Goal: Task Accomplishment & Management: Complete application form

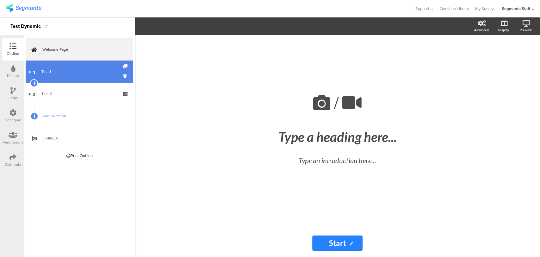
click at [96, 76] on link "1 Test 1" at bounding box center [80, 71] width 108 height 22
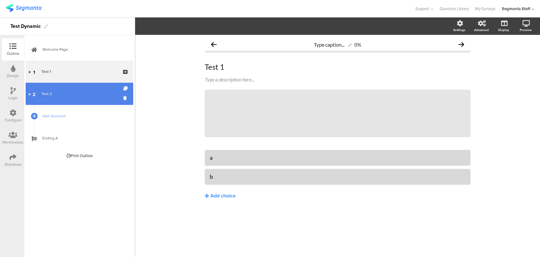
click at [82, 91] on div "Test 2" at bounding box center [79, 94] width 76 height 6
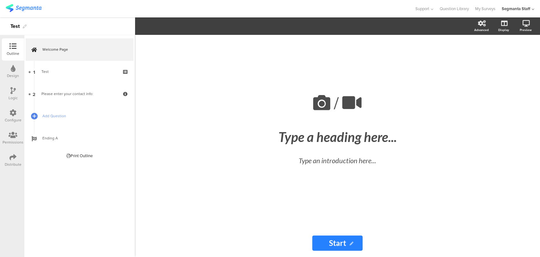
click at [10, 112] on icon at bounding box center [12, 112] width 7 height 7
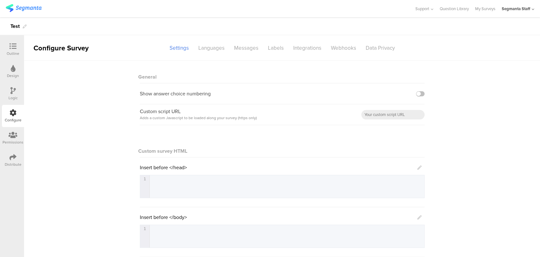
click at [12, 47] on icon at bounding box center [12, 46] width 7 height 7
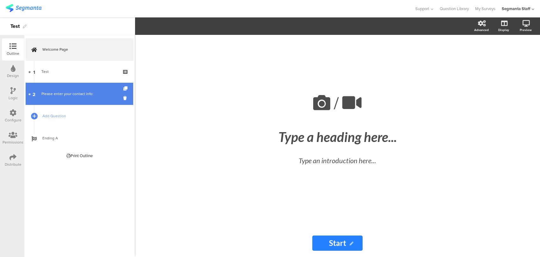
click at [56, 89] on link "2 Please enter your contact info:" at bounding box center [80, 94] width 108 height 22
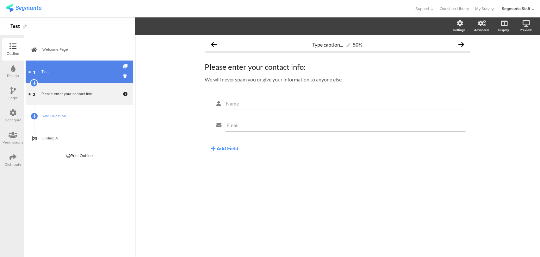
click at [68, 72] on div "Test" at bounding box center [79, 71] width 76 height 6
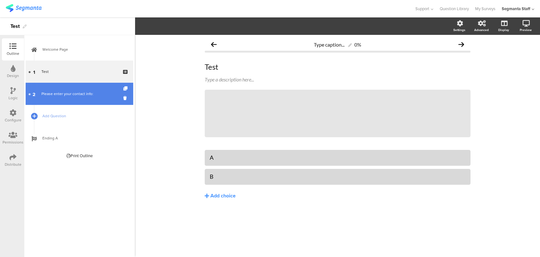
click at [63, 89] on link "2 Please enter your contact info:" at bounding box center [80, 94] width 108 height 22
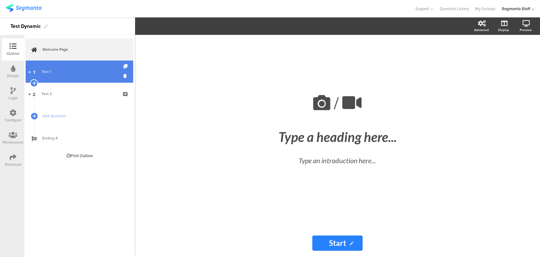
click at [54, 72] on div "Test 1" at bounding box center [79, 71] width 76 height 6
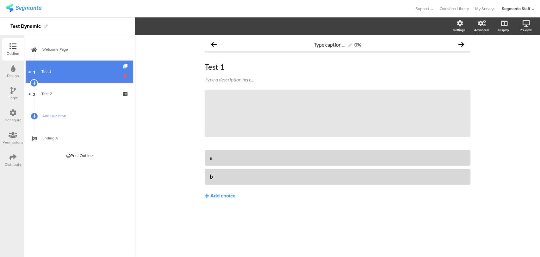
click at [124, 73] on icon at bounding box center [125, 76] width 5 height 6
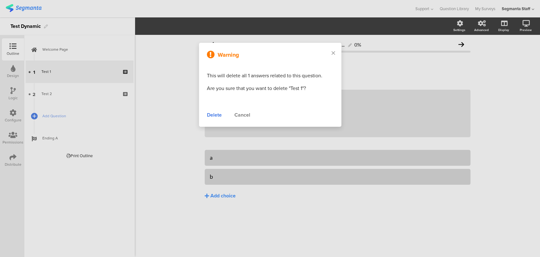
drag, startPoint x: 209, startPoint y: 115, endPoint x: 195, endPoint y: 119, distance: 14.8
click at [209, 116] on div "Delete" at bounding box center [214, 115] width 15 height 8
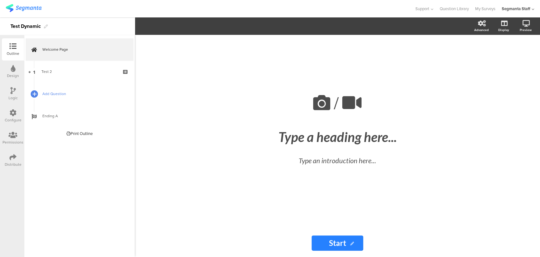
click at [31, 94] on div at bounding box center [34, 93] width 9 height 9
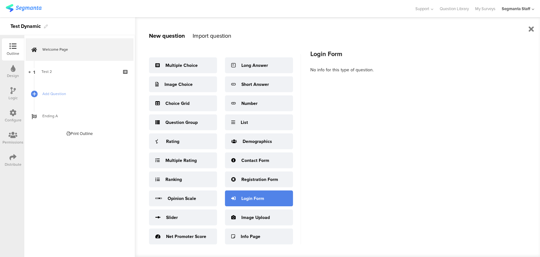
click at [249, 197] on div "Login Form" at bounding box center [252, 198] width 23 height 7
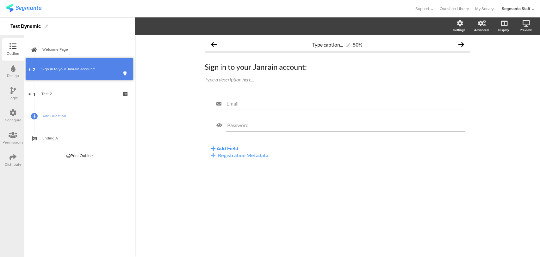
drag, startPoint x: 84, startPoint y: 83, endPoint x: 82, endPoint y: 68, distance: 15.0
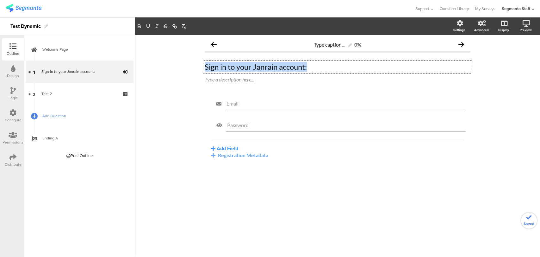
drag, startPoint x: 315, startPoint y: 65, endPoint x: 179, endPoint y: 75, distance: 136.1
click at [179, 75] on div "Type caption... 0% Sign in to your Janrain account: Sign in to your Janrain acc…" at bounding box center [337, 146] width 405 height 222
click at [218, 62] on p "COntact form with dropdown only" at bounding box center [338, 66] width 266 height 9
click at [216, 64] on p "COntact form with dropdown only" at bounding box center [338, 66] width 266 height 9
click at [247, 101] on input "Email" at bounding box center [346, 103] width 238 height 6
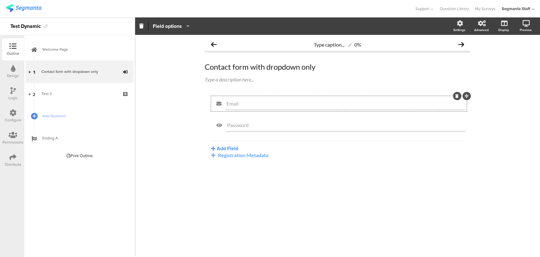
click at [453, 93] on div at bounding box center [457, 96] width 8 height 8
click at [459, 96] on div at bounding box center [457, 96] width 8 height 8
click at [457, 96] on icon at bounding box center [456, 96] width 3 height 4
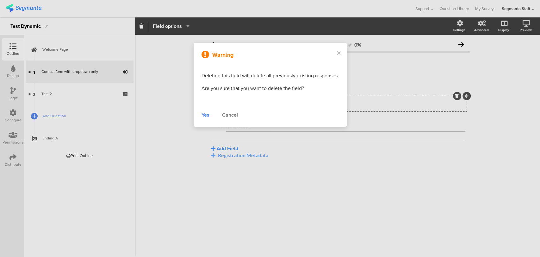
click at [207, 116] on div "Yes" at bounding box center [206, 115] width 8 height 8
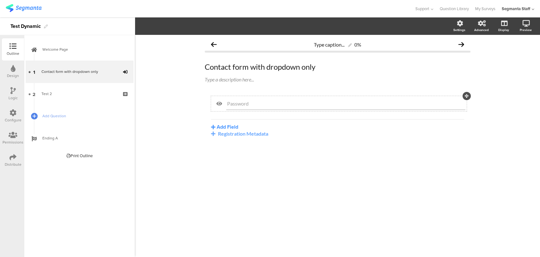
click at [452, 99] on div "Password" at bounding box center [345, 103] width 239 height 13
click at [447, 104] on span "Password" at bounding box center [345, 103] width 237 height 6
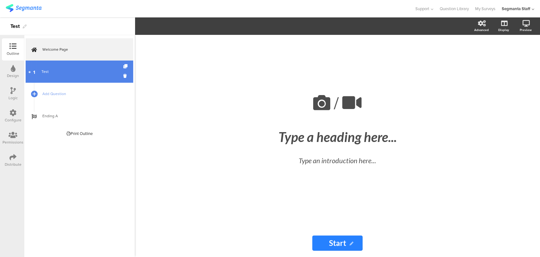
click at [55, 67] on link "1 Test" at bounding box center [80, 71] width 108 height 22
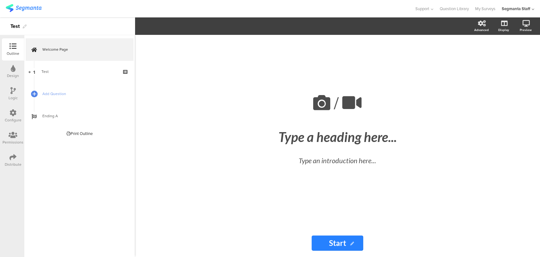
click at [13, 112] on icon at bounding box center [12, 112] width 7 height 7
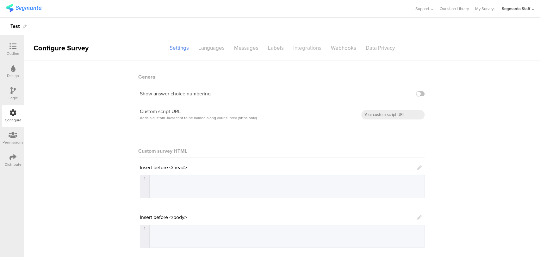
click at [295, 46] on div "Integrations" at bounding box center [308, 47] width 38 height 11
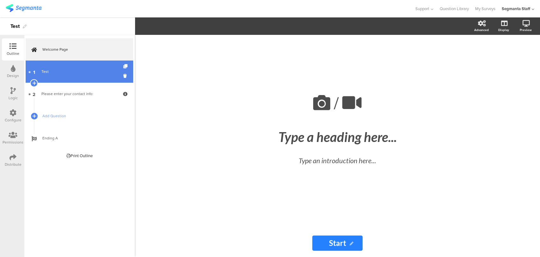
click at [71, 72] on div "Test" at bounding box center [79, 71] width 76 height 6
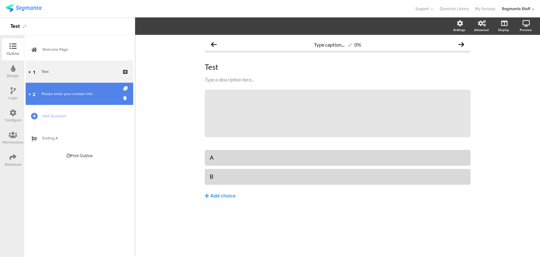
click at [80, 89] on link "2 Please enter your contact info:" at bounding box center [80, 94] width 108 height 22
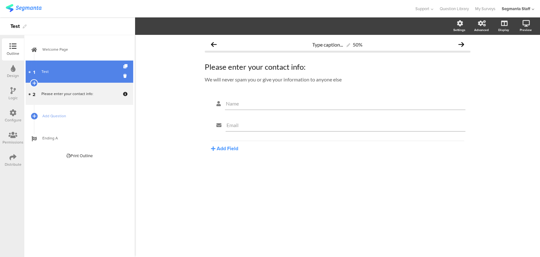
click at [78, 74] on div "Test" at bounding box center [79, 71] width 76 height 6
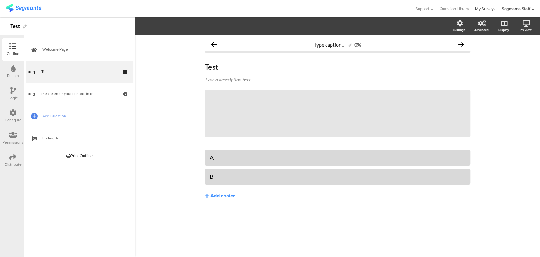
click at [481, 8] on link "My Surveys" at bounding box center [485, 8] width 20 height 17
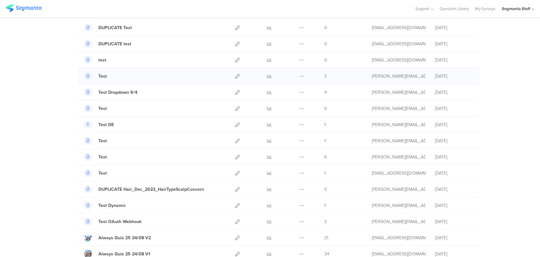
scroll to position [105, 0]
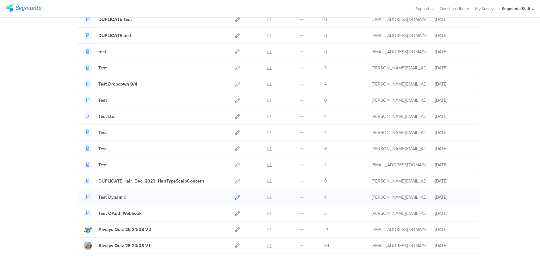
click at [236, 196] on icon at bounding box center [237, 197] width 5 height 5
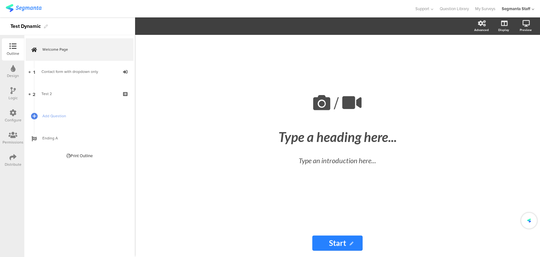
click at [86, 69] on div "Contact form with dropdown only" at bounding box center [79, 71] width 76 height 6
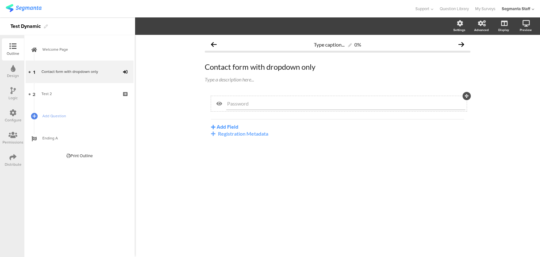
click at [329, 107] on div "Password" at bounding box center [345, 103] width 239 height 13
click at [377, 105] on span "Password" at bounding box center [345, 103] width 237 height 6
click at [238, 107] on div "Password" at bounding box center [345, 103] width 239 height 13
click at [406, 102] on span "Password" at bounding box center [345, 103] width 237 height 6
click at [401, 103] on span "Password" at bounding box center [345, 103] width 237 height 6
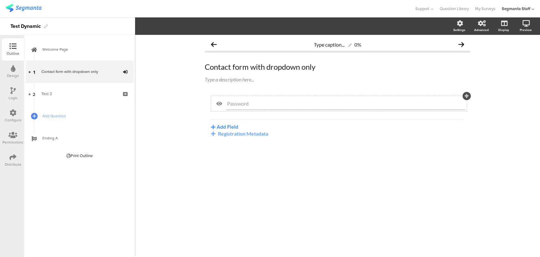
click at [248, 102] on span "Password" at bounding box center [345, 103] width 237 height 6
drag, startPoint x: 248, startPoint y: 102, endPoint x: 235, endPoint y: 110, distance: 15.8
click at [235, 110] on div "Password" at bounding box center [339, 103] width 256 height 15
click at [466, 95] on icon at bounding box center [467, 96] width 4 height 4
drag, startPoint x: 466, startPoint y: 95, endPoint x: 418, endPoint y: 91, distance: 48.3
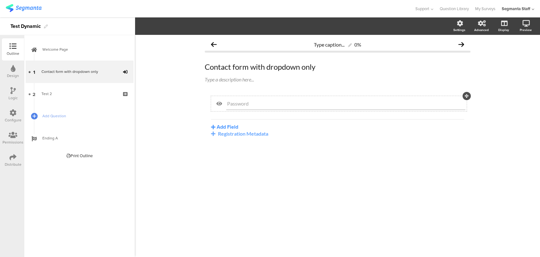
click at [381, 105] on span "Password" at bounding box center [345, 103] width 237 height 6
click at [393, 101] on span "Password" at bounding box center [345, 103] width 237 height 6
drag, startPoint x: 424, startPoint y: 105, endPoint x: 388, endPoint y: 105, distance: 36.7
drag, startPoint x: 388, startPoint y: 105, endPoint x: 360, endPoint y: 103, distance: 28.0
click at [360, 103] on span "Password" at bounding box center [345, 103] width 237 height 6
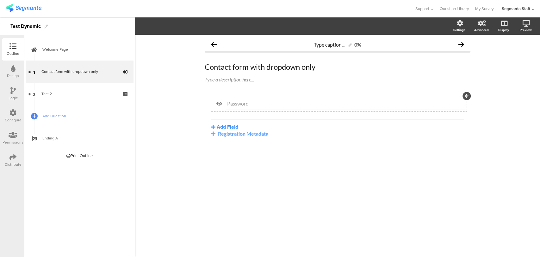
click at [248, 109] on div "Password" at bounding box center [345, 103] width 239 height 13
click at [222, 106] on icon at bounding box center [219, 103] width 14 height 8
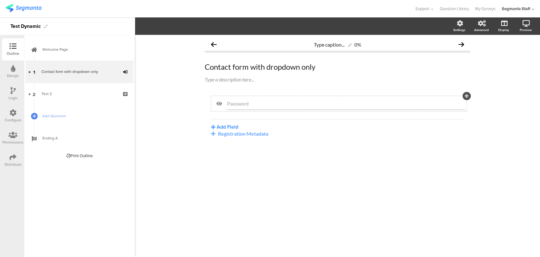
drag, startPoint x: 230, startPoint y: 104, endPoint x: 223, endPoint y: 103, distance: 7.1
click at [223, 103] on icon at bounding box center [219, 103] width 14 height 8
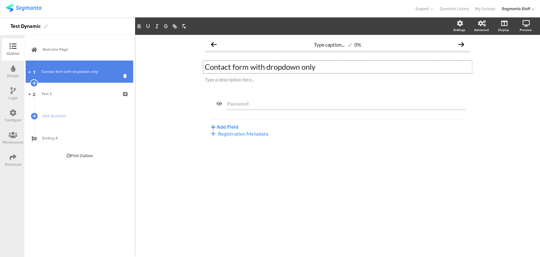
drag, startPoint x: 269, startPoint y: 67, endPoint x: 129, endPoint y: 65, distance: 140.5
click at [129, 65] on div "Outline Design Logic Configure Permissions Distribute New question Import quest…" at bounding box center [270, 136] width 540 height 239
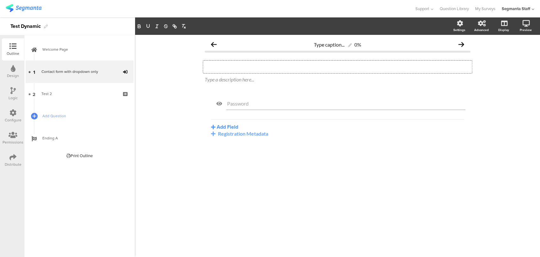
click at [213, 88] on div "Contact form with dropdown only Contact form with dropdown only Type a descript…" at bounding box center [338, 73] width 266 height 34
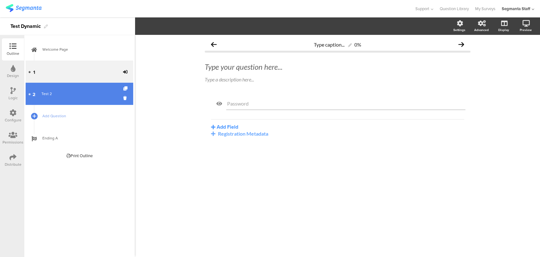
click at [65, 101] on link "2 Test 2" at bounding box center [80, 94] width 108 height 22
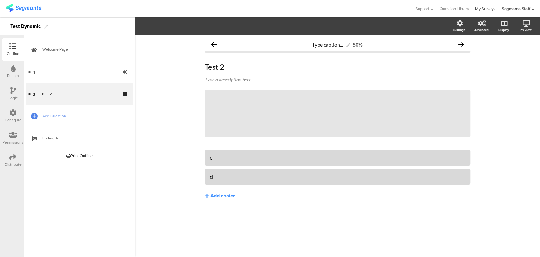
click at [485, 3] on link "My Surveys" at bounding box center [485, 8] width 20 height 17
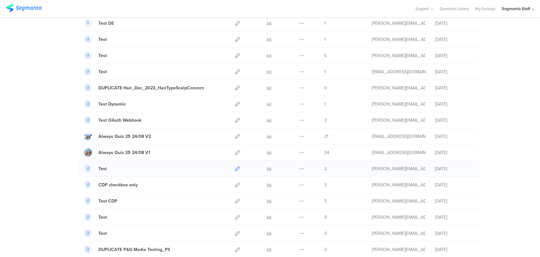
scroll to position [211, 0]
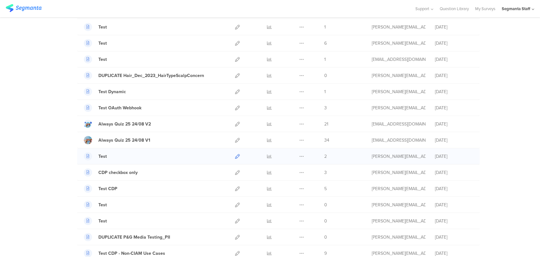
click at [235, 155] on icon at bounding box center [237, 156] width 5 height 5
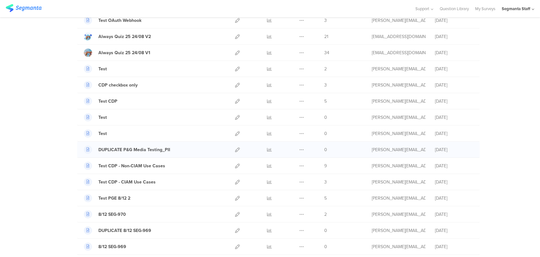
scroll to position [246, 0]
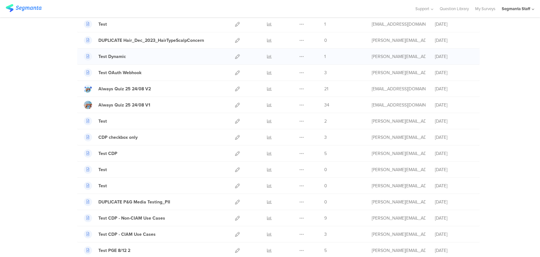
click at [238, 59] on div at bounding box center [238, 56] width 14 height 16
click at [235, 58] on link at bounding box center [237, 56] width 5 height 16
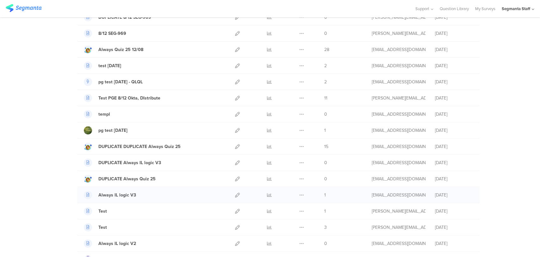
scroll to position [527, 0]
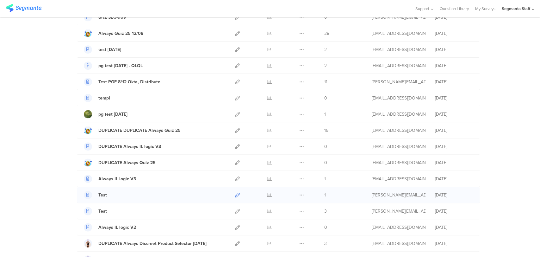
click at [237, 194] on icon at bounding box center [237, 194] width 5 height 5
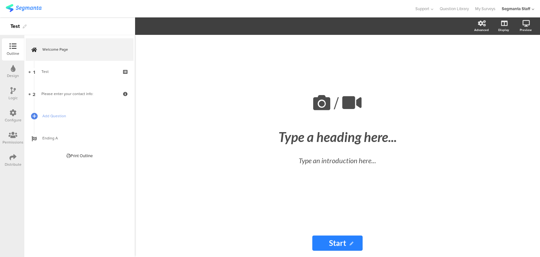
click at [10, 115] on icon at bounding box center [12, 112] width 7 height 7
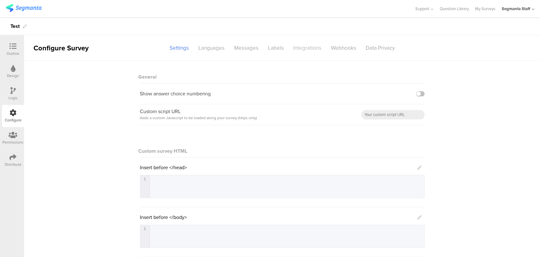
click at [303, 45] on div "Integrations" at bounding box center [308, 47] width 38 height 11
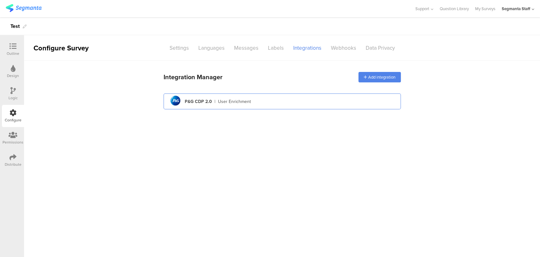
click at [326, 109] on div "pg logo P&G CDP 2.0 | User Enrichment" at bounding box center [282, 101] width 237 height 16
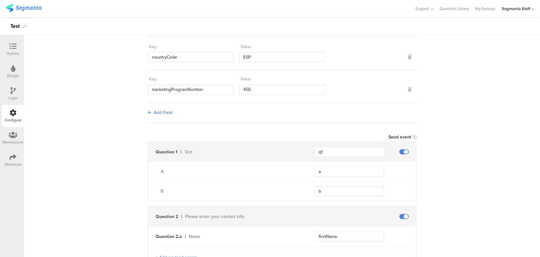
scroll to position [141, 0]
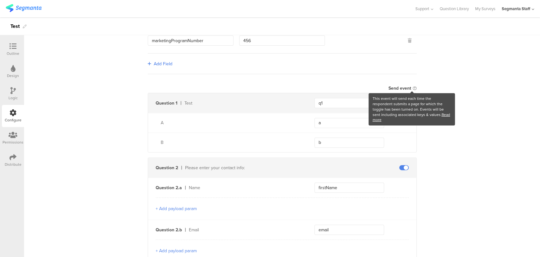
click at [413, 86] on icon at bounding box center [415, 88] width 4 height 4
